Goal: Task Accomplishment & Management: Use online tool/utility

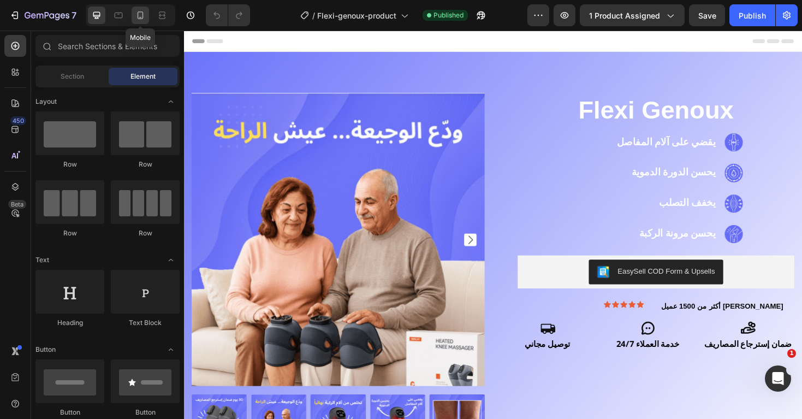
click at [144, 19] on icon at bounding box center [140, 15] width 11 height 11
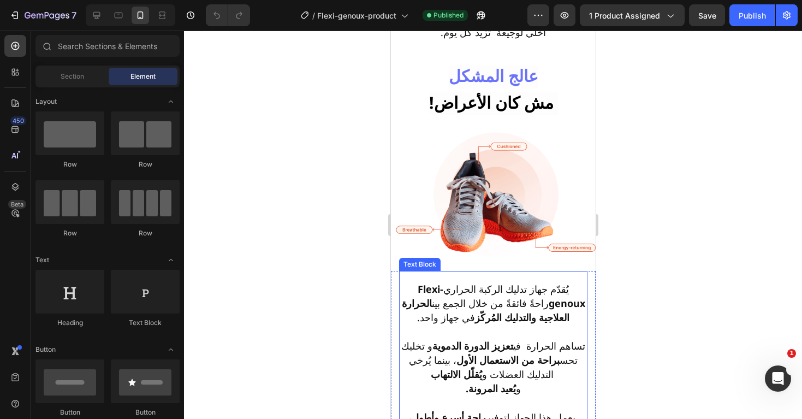
scroll to position [1013, 0]
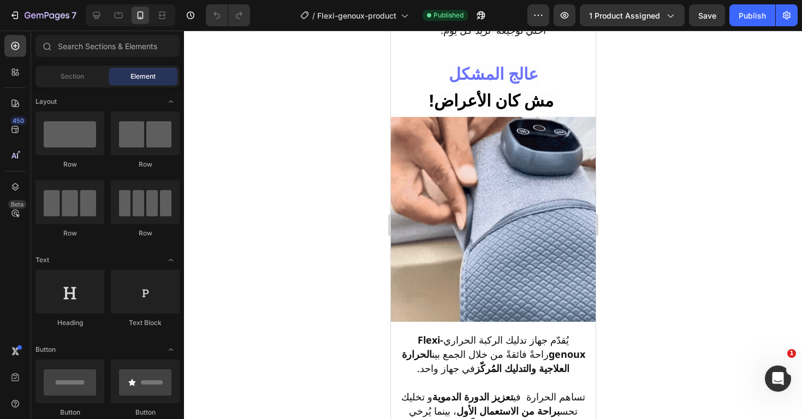
click at [674, 247] on div at bounding box center [493, 225] width 618 height 388
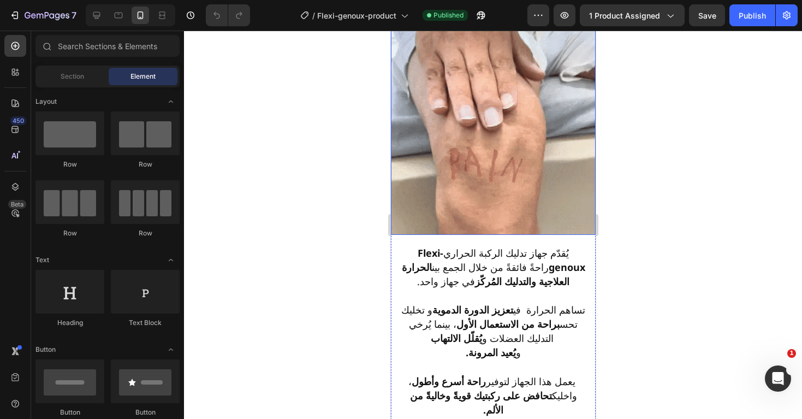
scroll to position [1114, 0]
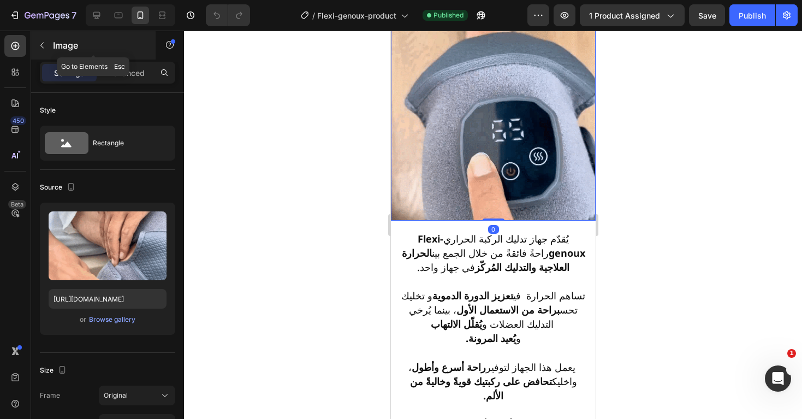
click at [43, 44] on icon "button" at bounding box center [42, 45] width 9 height 9
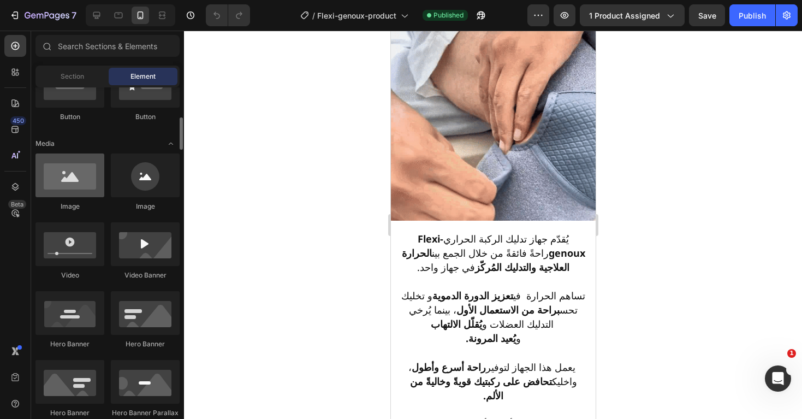
scroll to position [298, 0]
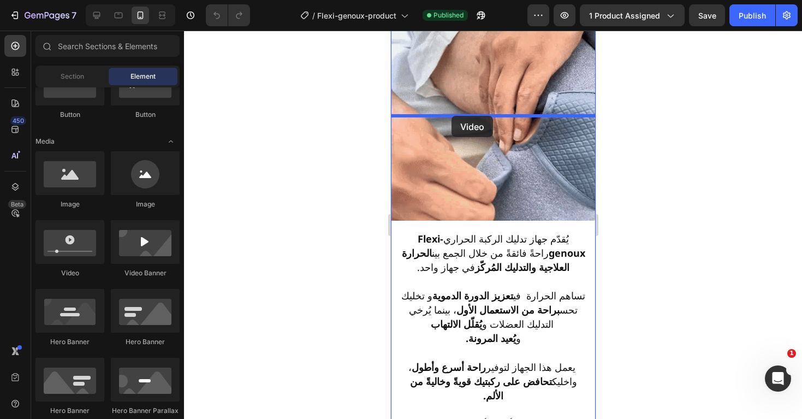
drag, startPoint x: 84, startPoint y: 240, endPoint x: 451, endPoint y: 116, distance: 387.7
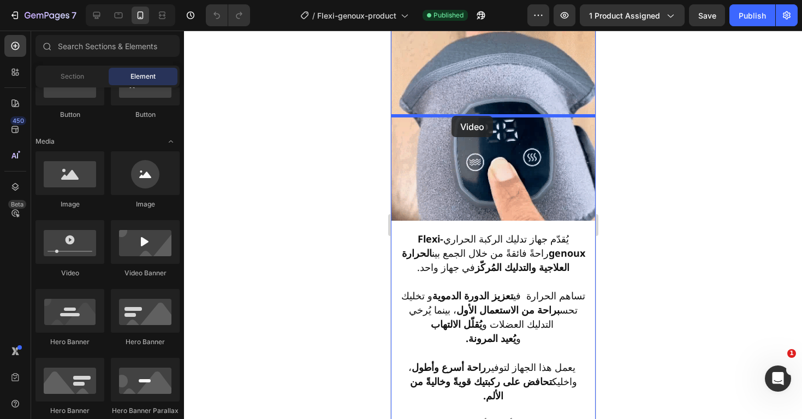
click at [451, 0] on div "7 / Flexi-genoux-product Published Preview 1 product assigned Save Publish 450 …" at bounding box center [401, 0] width 802 height 0
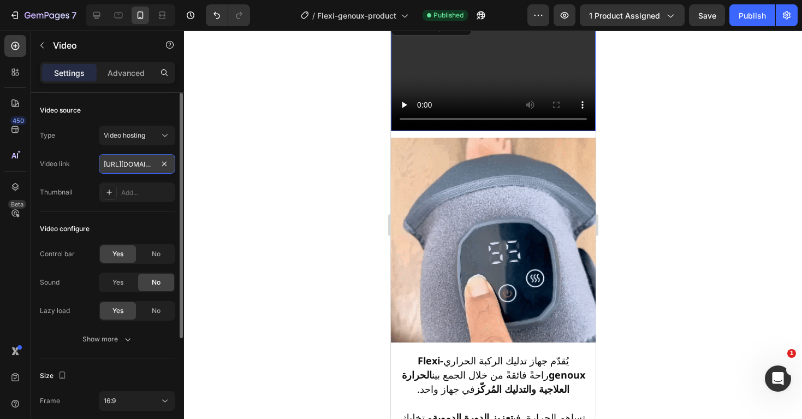
click at [152, 162] on input "[URL][DOMAIN_NAME]" at bounding box center [137, 164] width 76 height 20
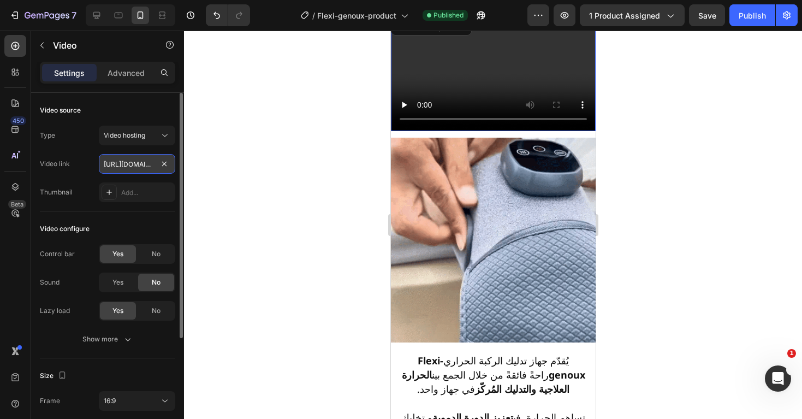
paste input "[URL][DOMAIN_NAME]"
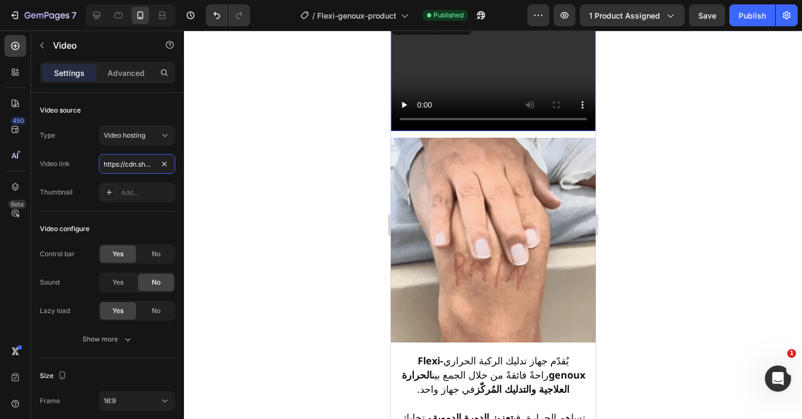
paste input "[DOMAIN_NAME][URL]"
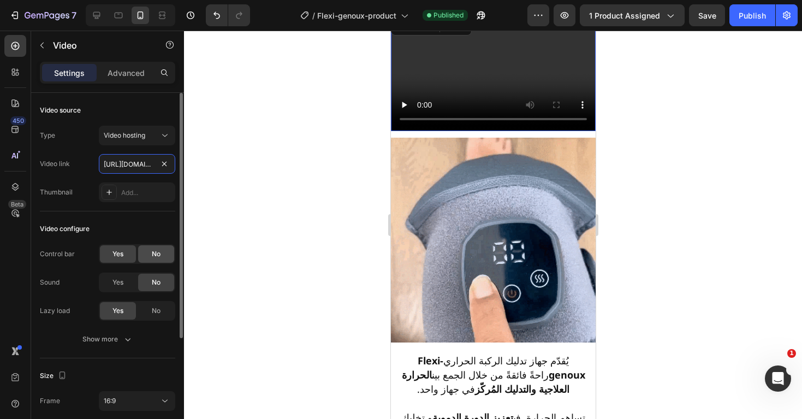
type input "[URL][DOMAIN_NAME]"
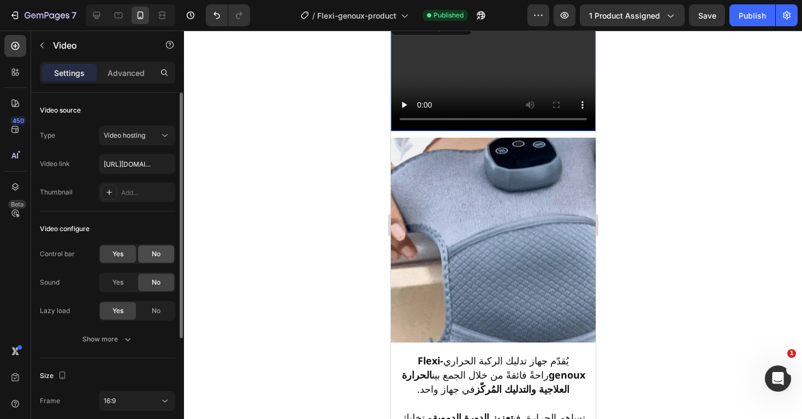
click at [153, 253] on span "No" at bounding box center [156, 254] width 9 height 10
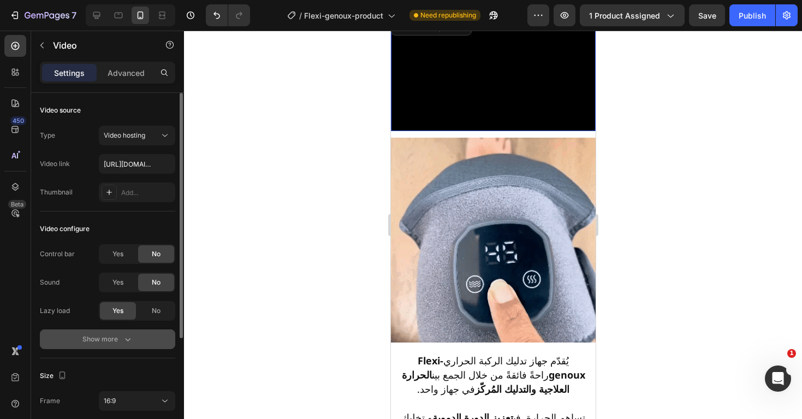
click at [116, 342] on div "Show more" at bounding box center [107, 339] width 51 height 11
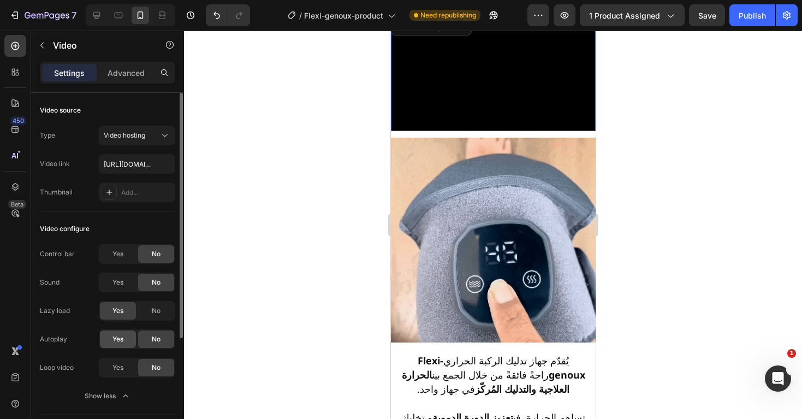
click at [124, 340] on div "Yes" at bounding box center [118, 338] width 36 height 17
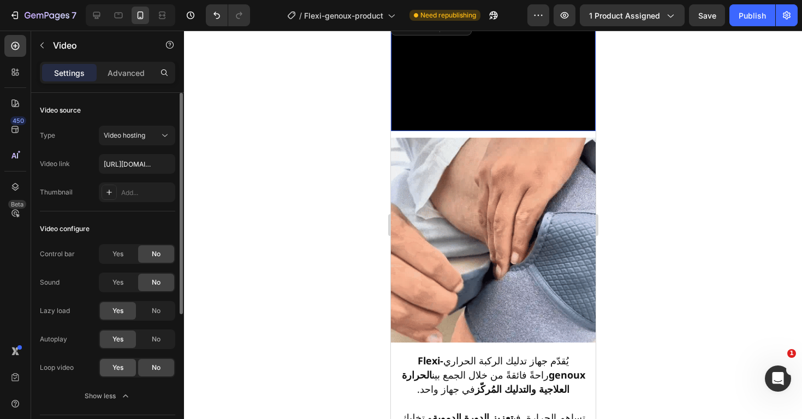
click at [120, 368] on span "Yes" at bounding box center [117, 367] width 11 height 10
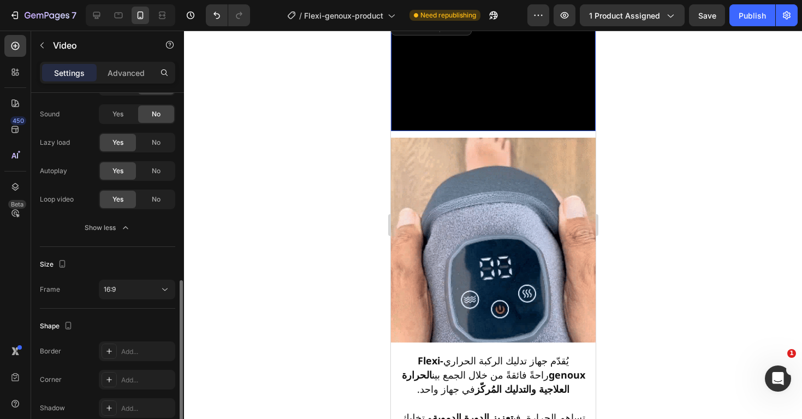
scroll to position [219, 0]
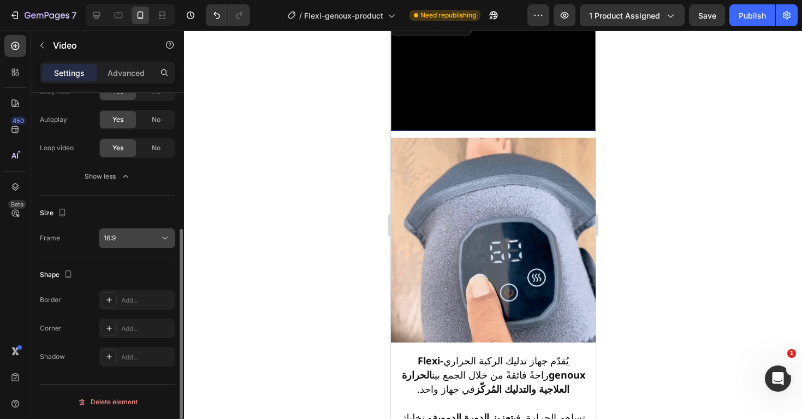
click at [132, 238] on div "16:9" at bounding box center [132, 238] width 56 height 10
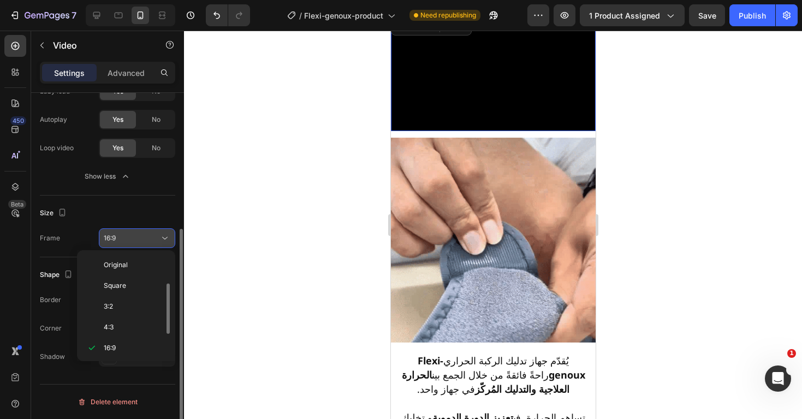
scroll to position [20, 0]
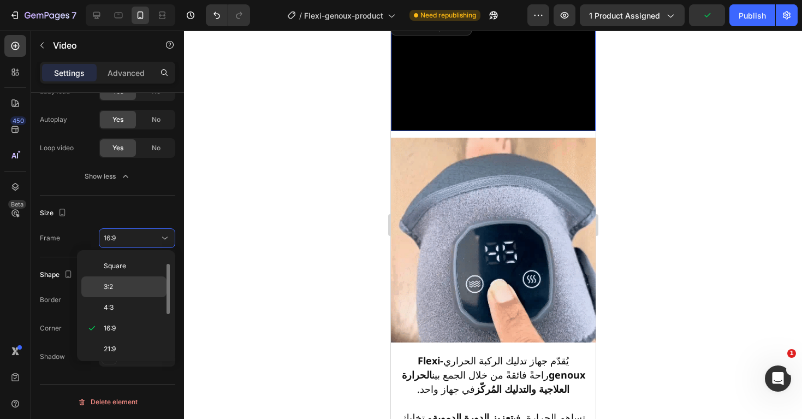
click at [134, 286] on p "3:2" at bounding box center [133, 287] width 58 height 10
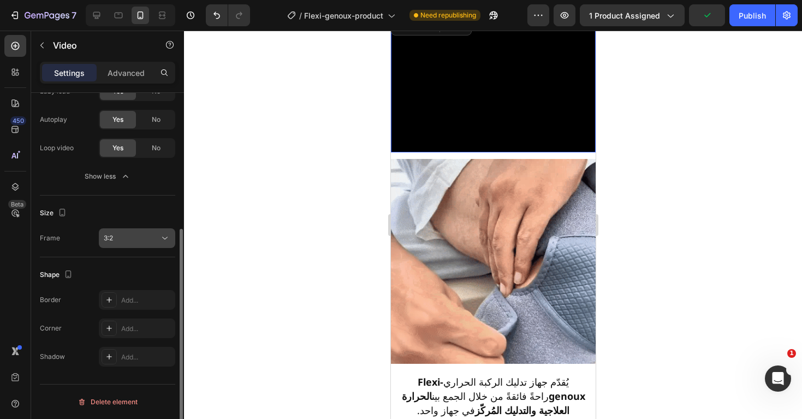
click at [140, 239] on div "3:2" at bounding box center [132, 238] width 56 height 10
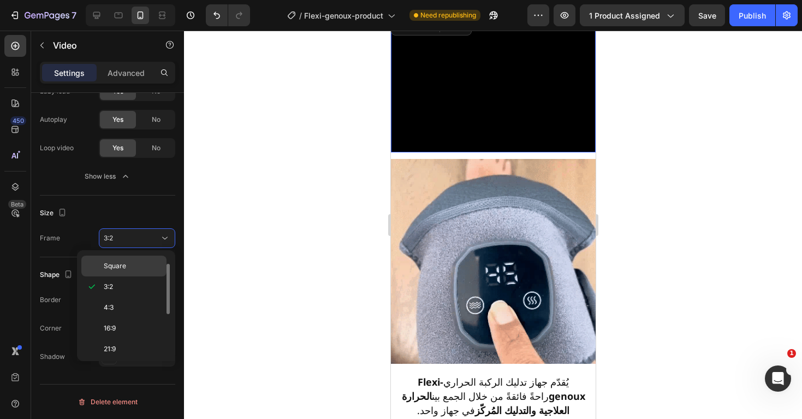
click at [126, 262] on p "Square" at bounding box center [133, 266] width 58 height 10
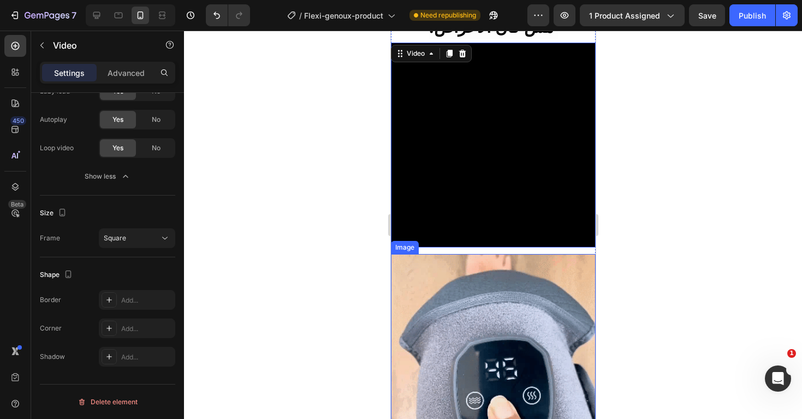
scroll to position [1186, 0]
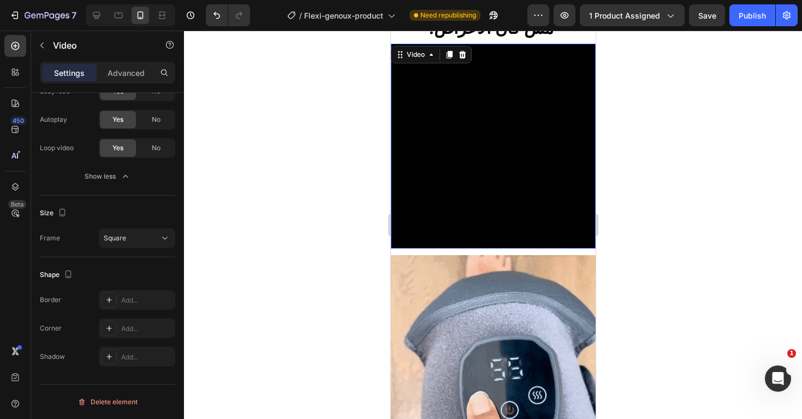
click at [507, 185] on video at bounding box center [492, 146] width 205 height 205
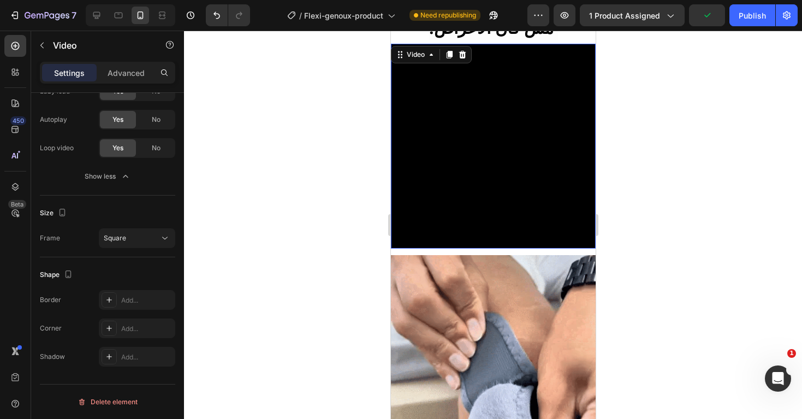
click at [490, 159] on video at bounding box center [492, 146] width 205 height 205
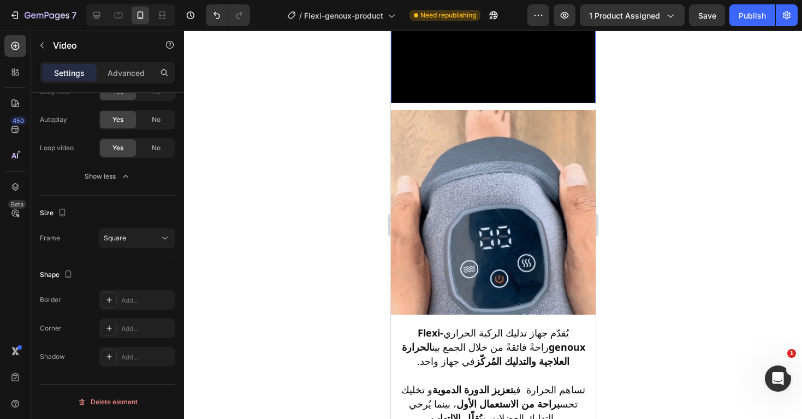
scroll to position [1247, 0]
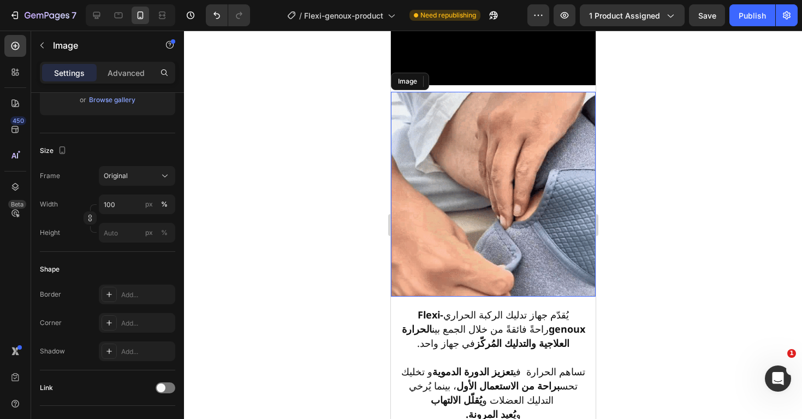
click at [496, 194] on img at bounding box center [492, 194] width 205 height 205
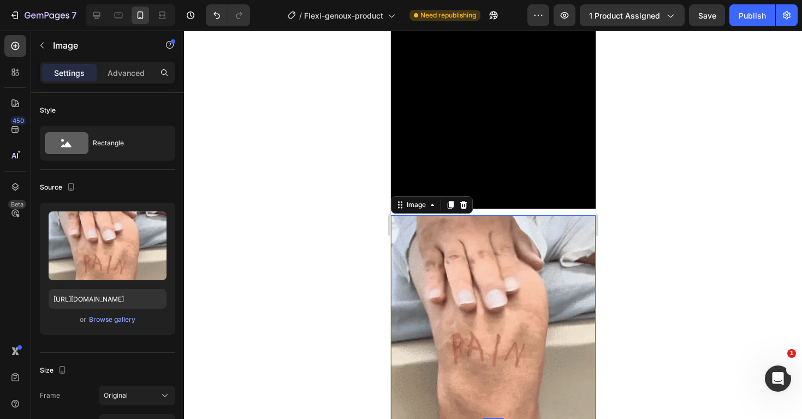
scroll to position [1076, 0]
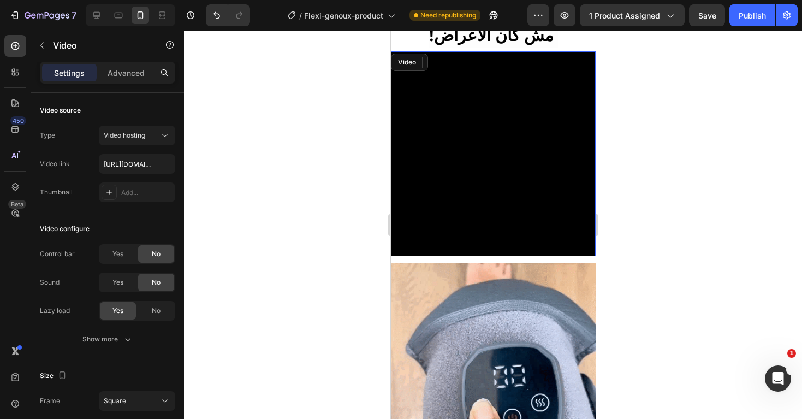
click at [504, 166] on video at bounding box center [492, 153] width 205 height 205
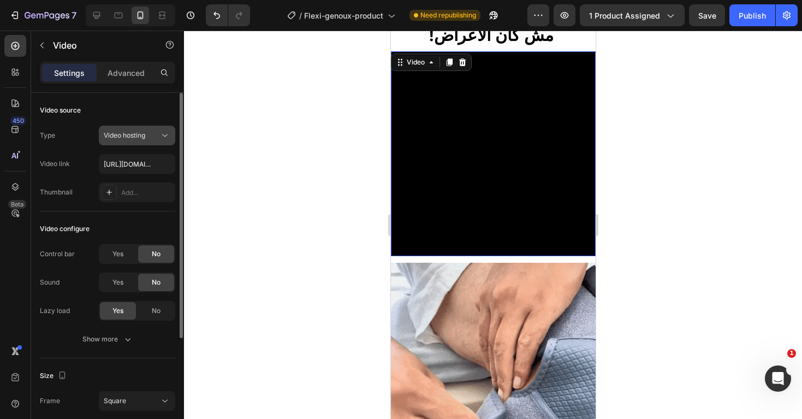
click at [155, 139] on div "Video hosting" at bounding box center [132, 135] width 56 height 10
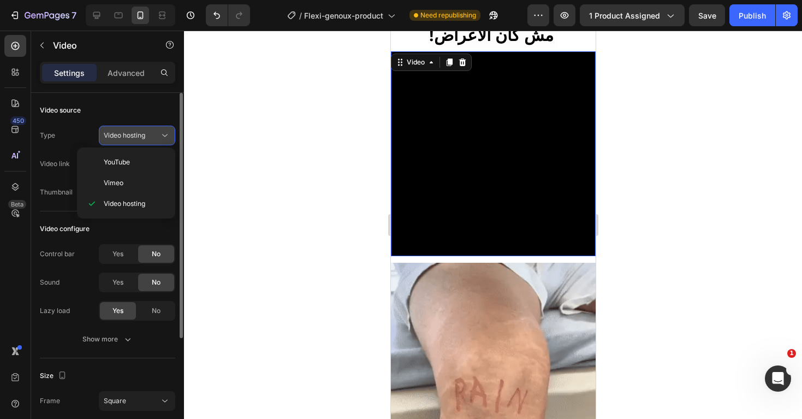
click at [155, 139] on div "Video hosting" at bounding box center [132, 135] width 56 height 10
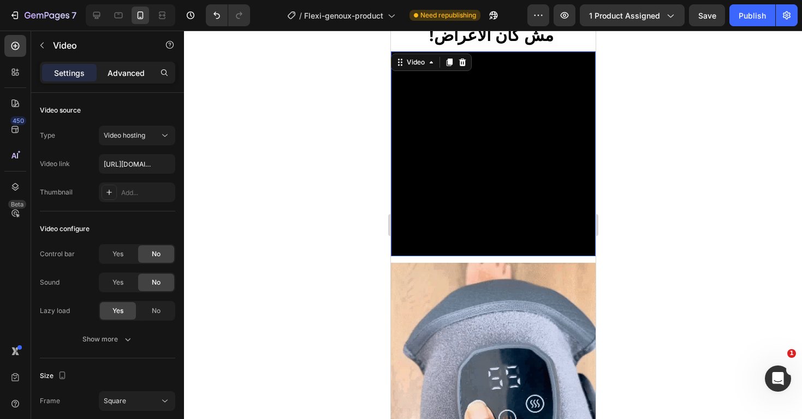
click at [138, 75] on p "Advanced" at bounding box center [126, 72] width 37 height 11
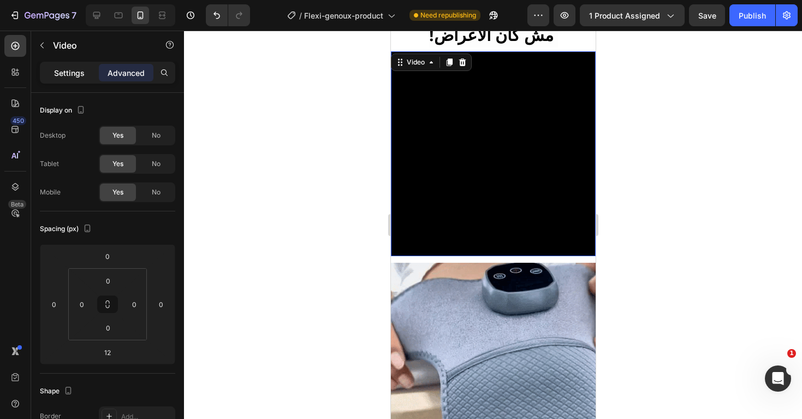
click at [70, 73] on p "Settings" at bounding box center [69, 72] width 31 height 11
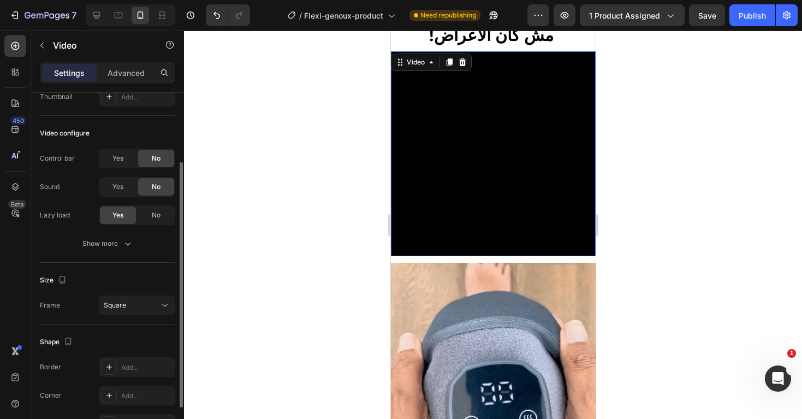
scroll to position [98, 0]
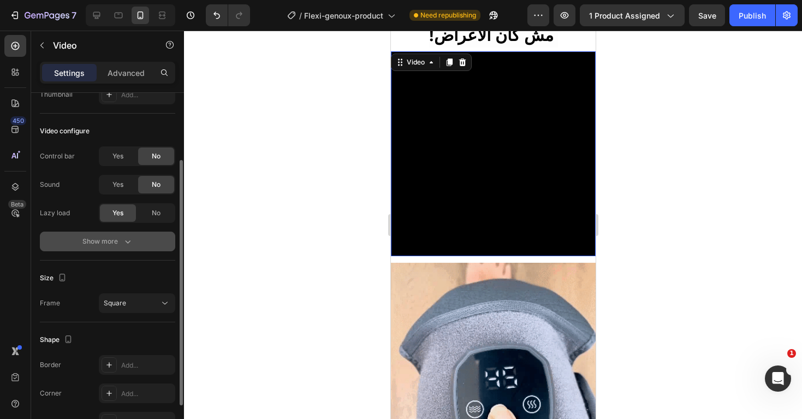
click at [118, 240] on div "Show more" at bounding box center [107, 241] width 51 height 11
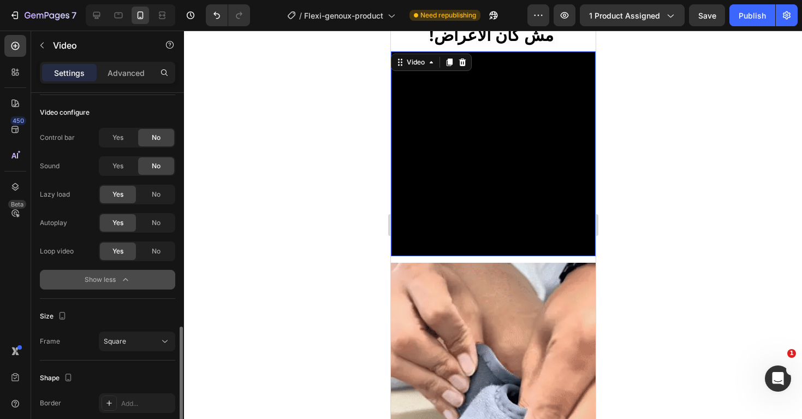
scroll to position [219, 0]
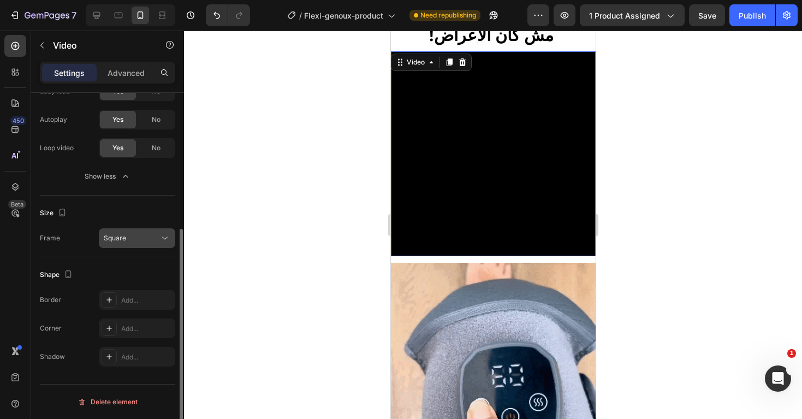
click at [130, 241] on div "Square" at bounding box center [132, 238] width 56 height 10
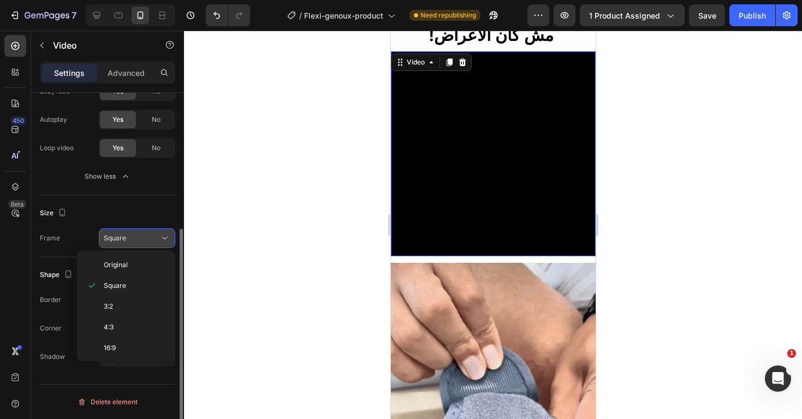
click at [130, 241] on div "Square" at bounding box center [132, 238] width 56 height 10
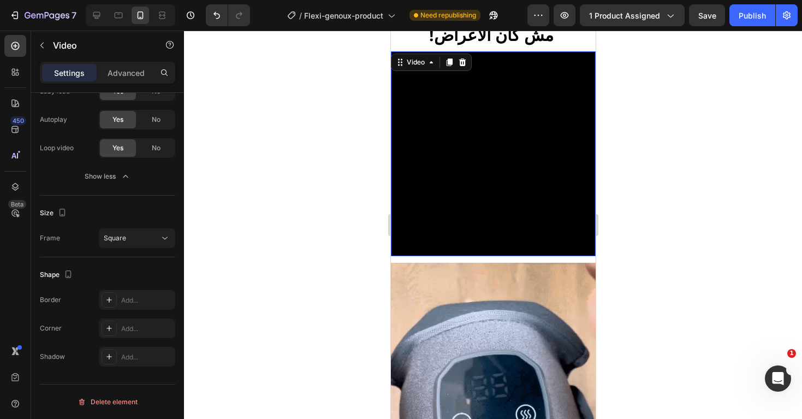
click at [570, 125] on video at bounding box center [492, 153] width 205 height 205
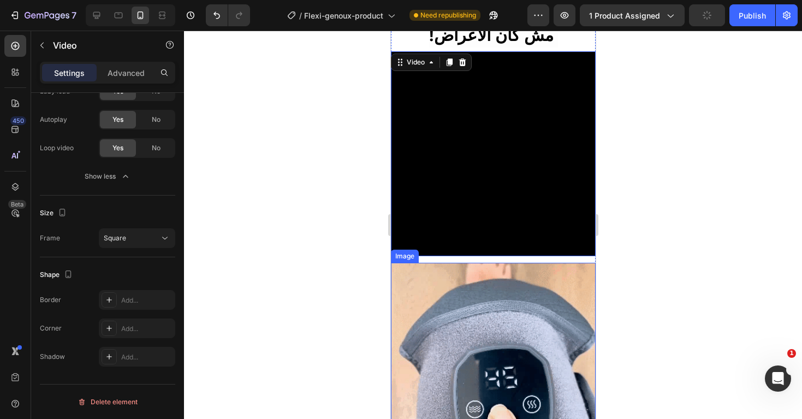
click at [501, 279] on img at bounding box center [492, 365] width 205 height 205
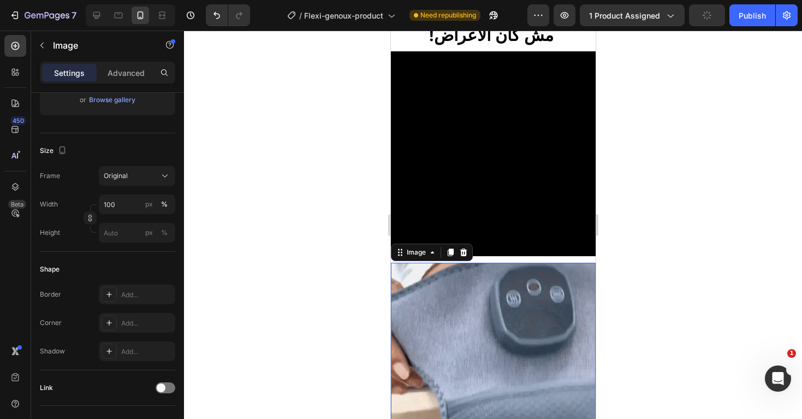
scroll to position [0, 0]
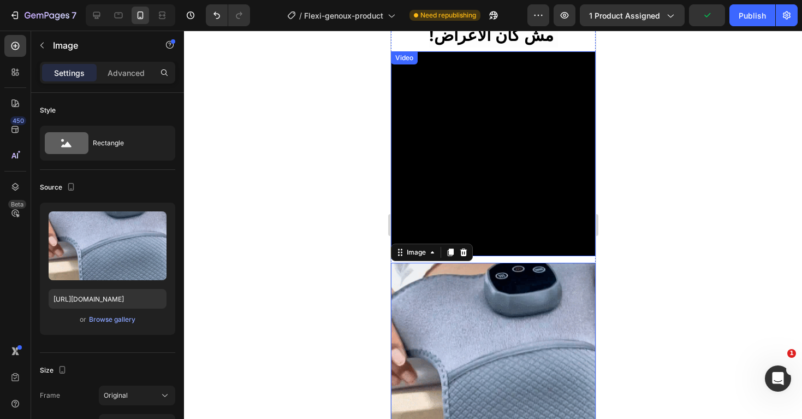
click at [508, 180] on video at bounding box center [492, 153] width 205 height 205
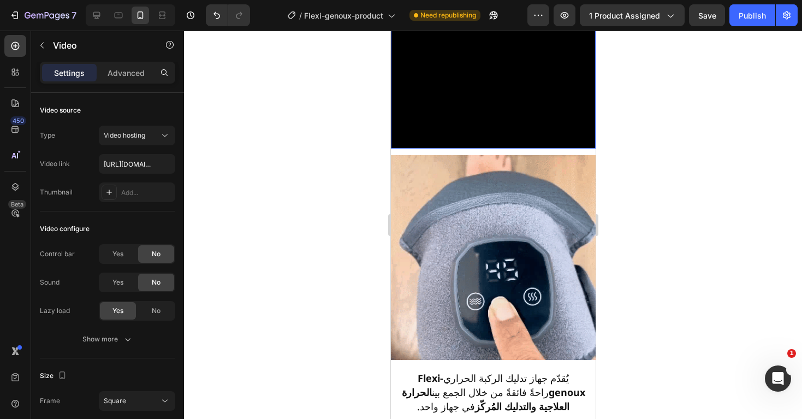
scroll to position [1189, 0]
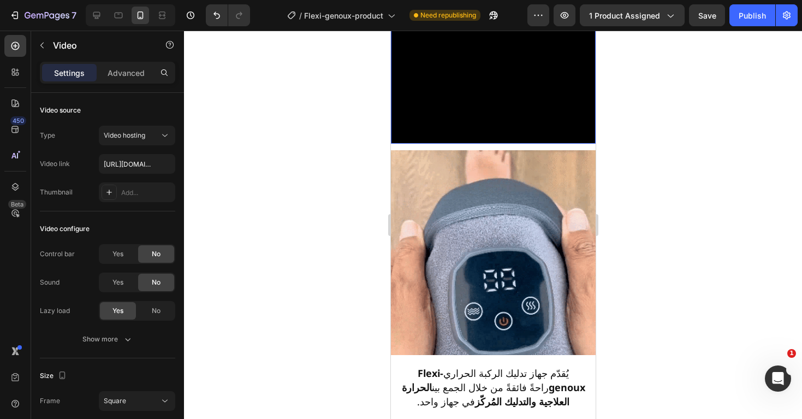
click at [485, 91] on video at bounding box center [492, 41] width 205 height 205
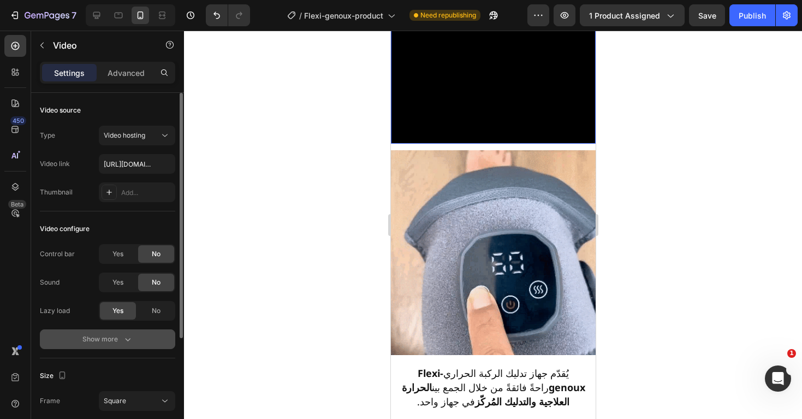
click at [121, 341] on div "Show more" at bounding box center [107, 339] width 51 height 11
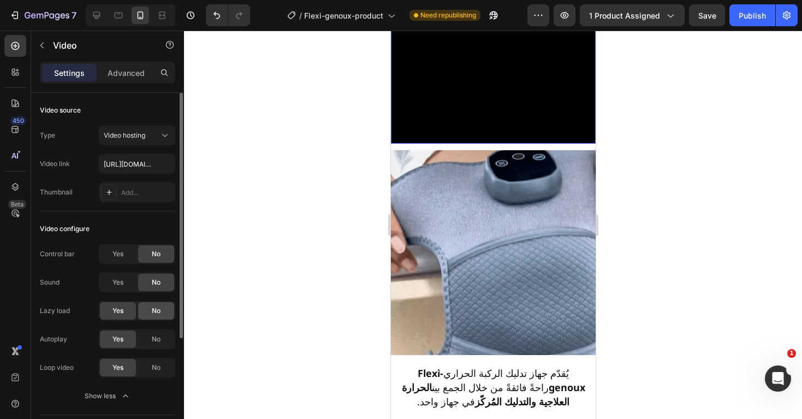
click at [157, 306] on span "No" at bounding box center [156, 311] width 9 height 10
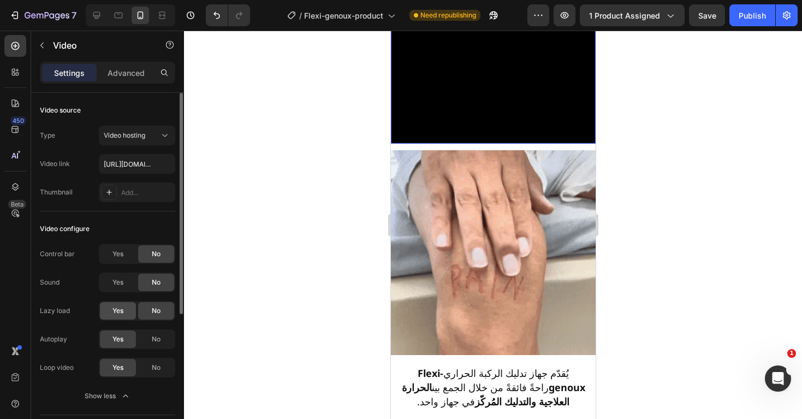
click at [125, 310] on div "Yes" at bounding box center [118, 310] width 36 height 17
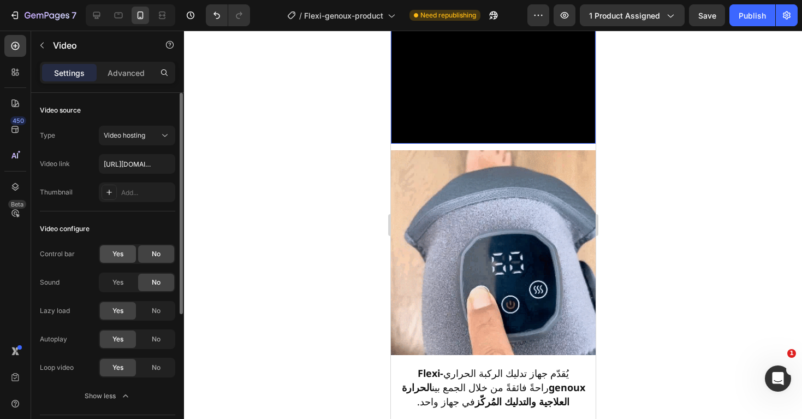
click at [115, 255] on span "Yes" at bounding box center [117, 254] width 11 height 10
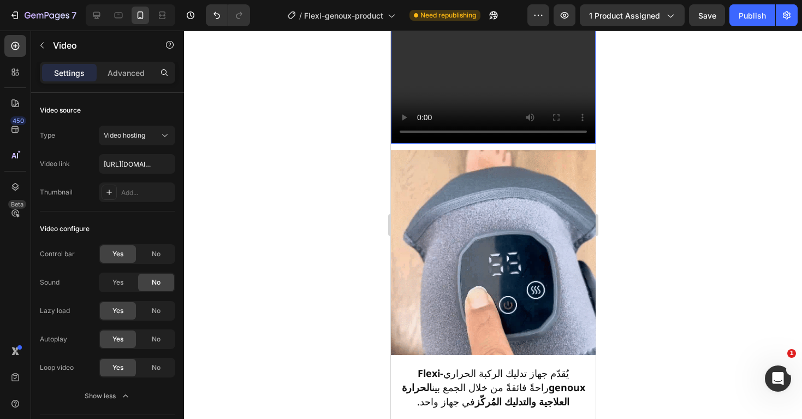
click at [401, 128] on video at bounding box center [492, 41] width 205 height 205
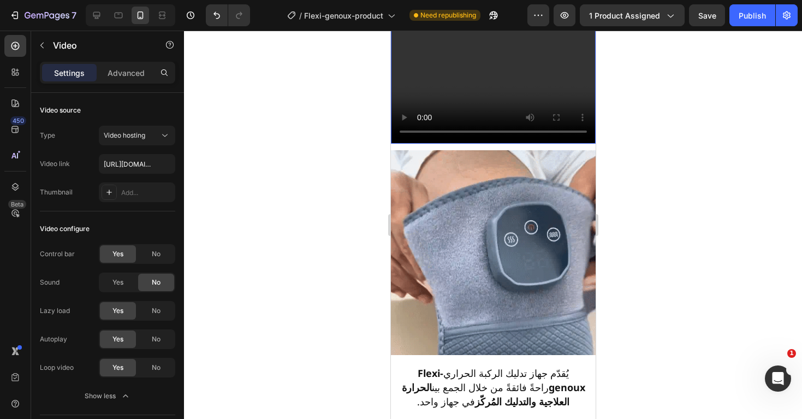
click at [408, 133] on video at bounding box center [492, 41] width 205 height 205
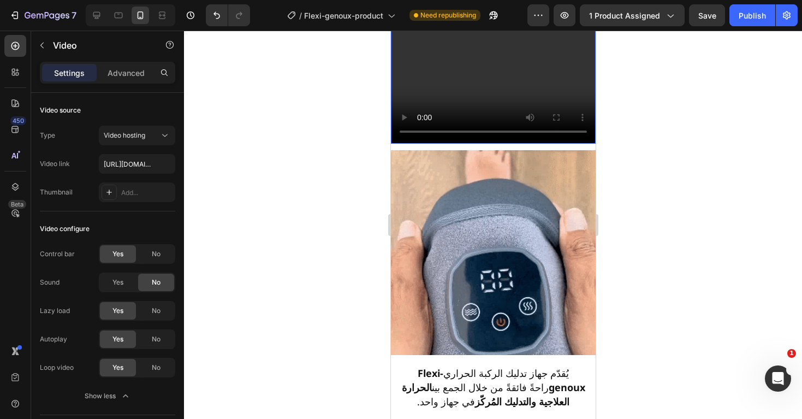
click at [402, 133] on video at bounding box center [492, 41] width 205 height 205
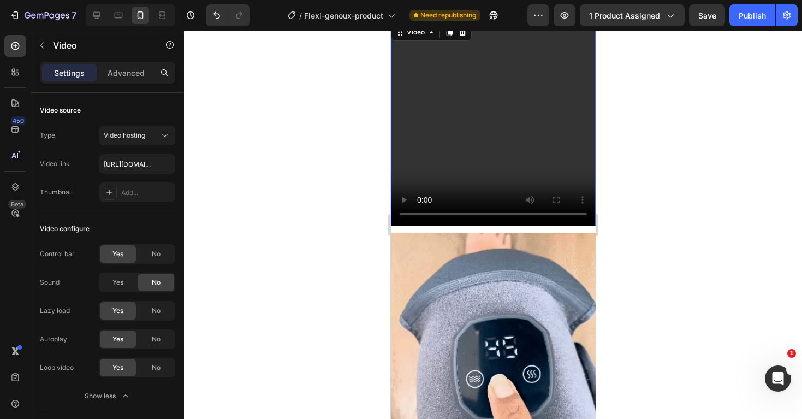
scroll to position [1106, 0]
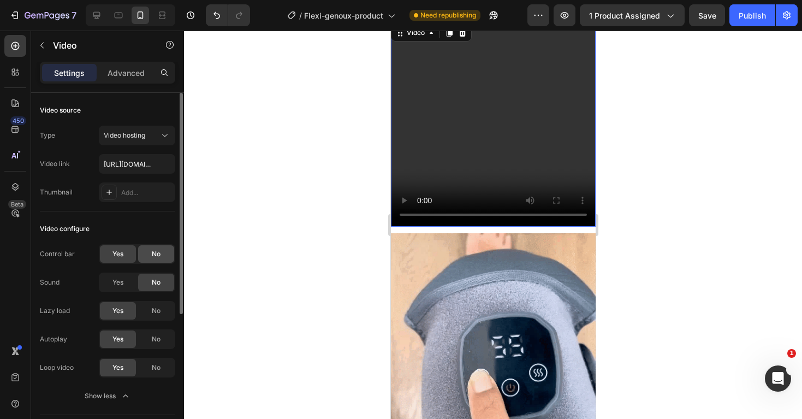
click at [152, 253] on span "No" at bounding box center [156, 254] width 9 height 10
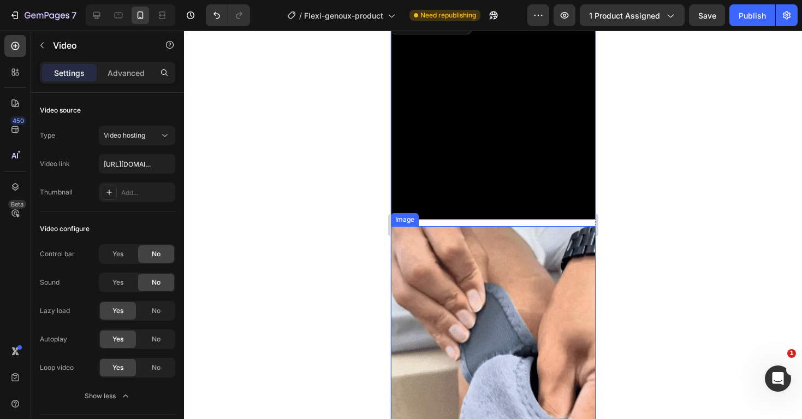
scroll to position [1275, 0]
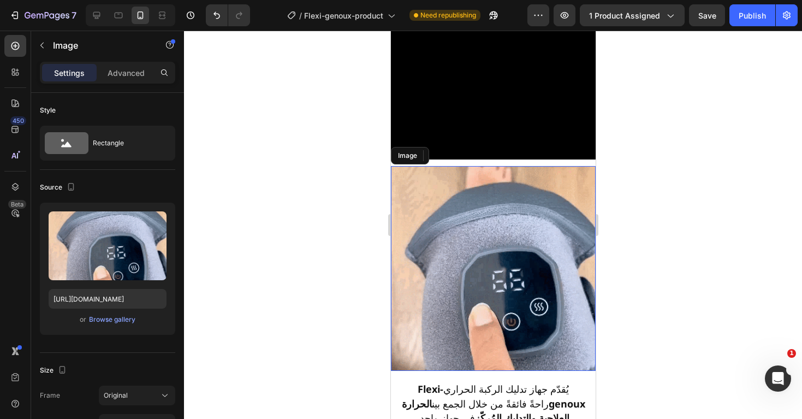
click at [532, 213] on img at bounding box center [492, 268] width 205 height 205
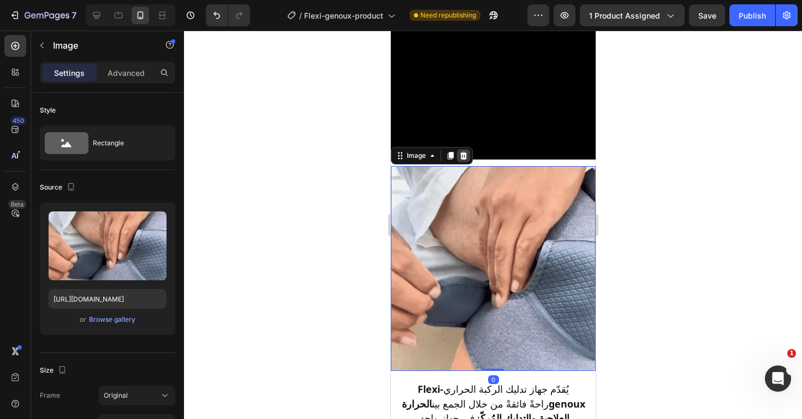
click at [466, 154] on icon at bounding box center [463, 155] width 9 height 9
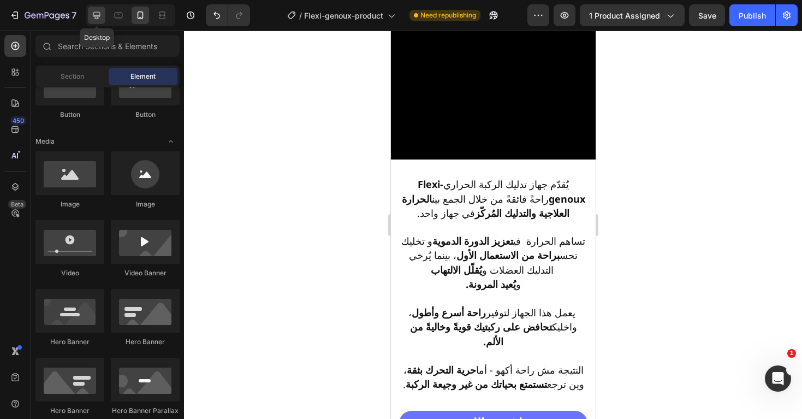
click at [99, 15] on icon at bounding box center [96, 15] width 11 height 11
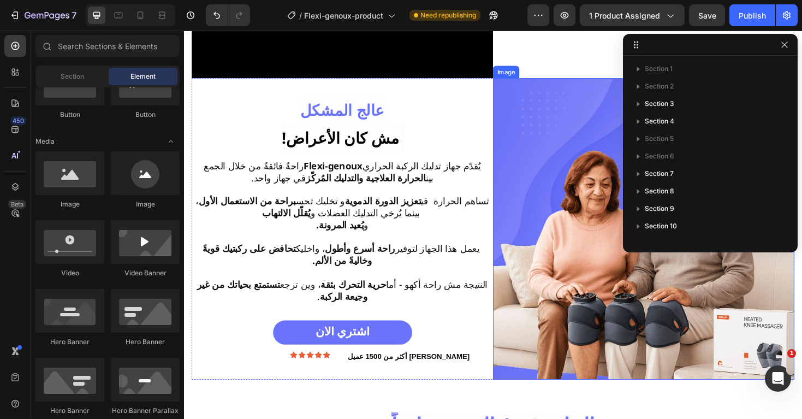
scroll to position [1414, 0]
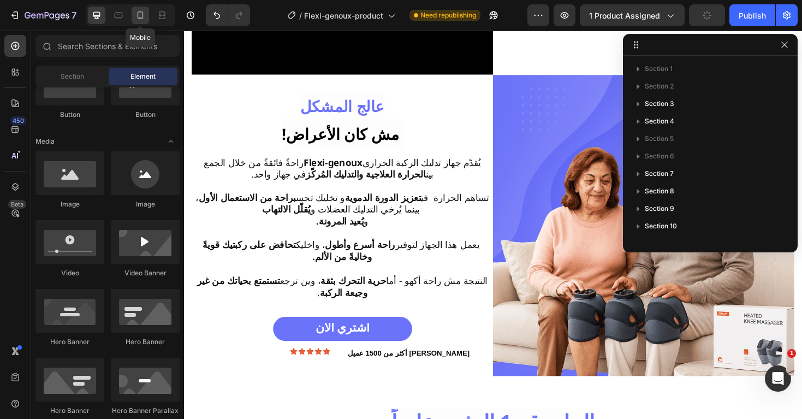
click at [144, 18] on icon at bounding box center [140, 15] width 11 height 11
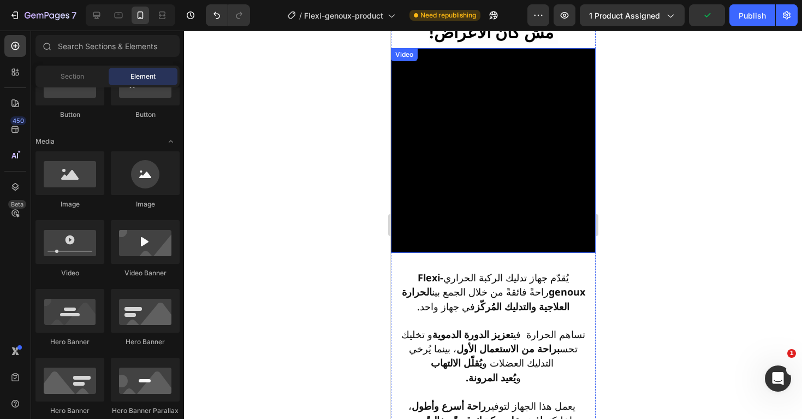
scroll to position [1103, 0]
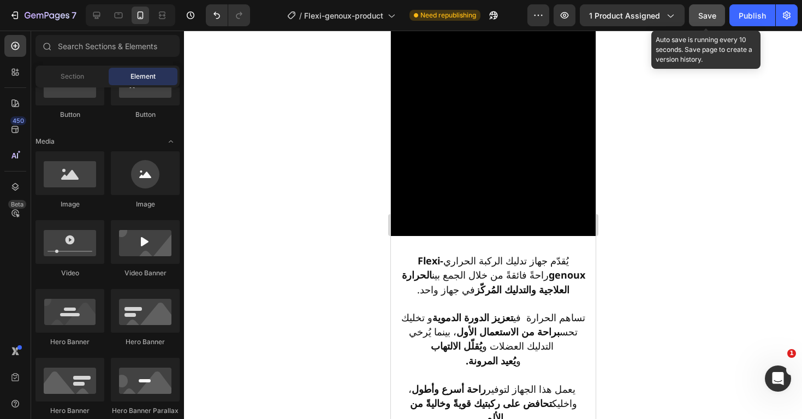
click at [703, 20] on span "Save" at bounding box center [707, 15] width 18 height 9
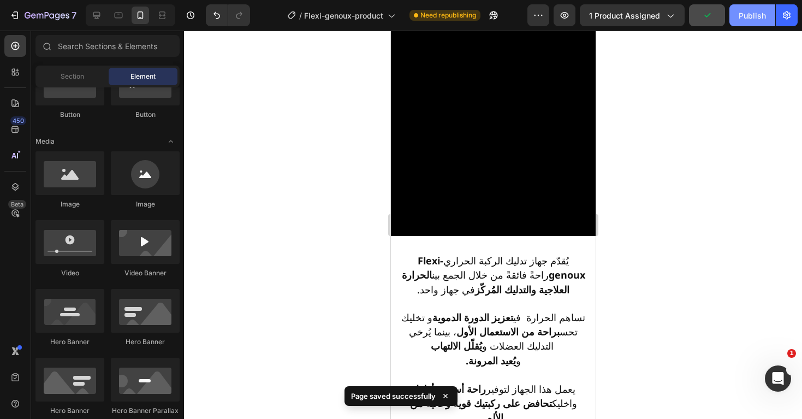
click at [757, 21] on div "Publish" at bounding box center [752, 15] width 27 height 11
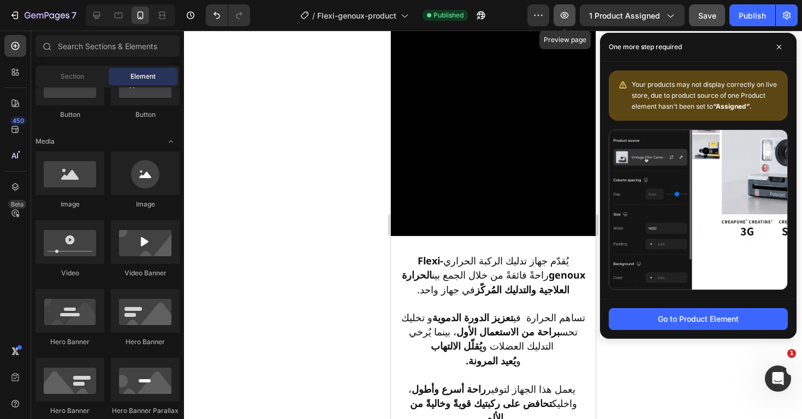
click at [564, 17] on icon "button" at bounding box center [564, 15] width 11 height 11
